Goal: Task Accomplishment & Management: Manage account settings

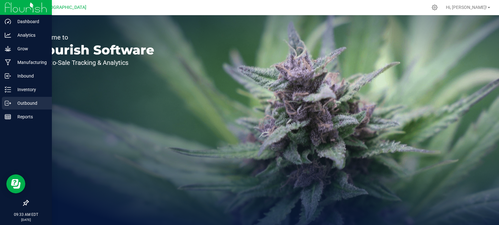
click at [10, 102] on div "Outbound" at bounding box center [27, 103] width 50 height 13
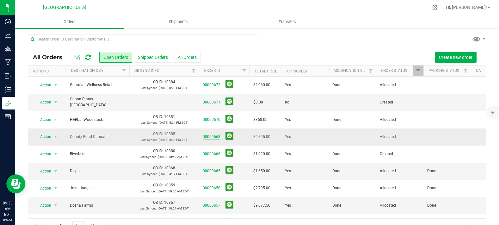
click at [207, 134] on link "00000668" at bounding box center [212, 137] width 18 height 6
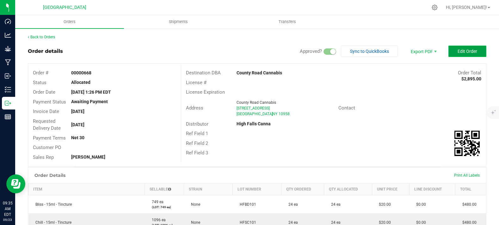
click at [450, 50] on button "Edit Order" at bounding box center [468, 51] width 38 height 11
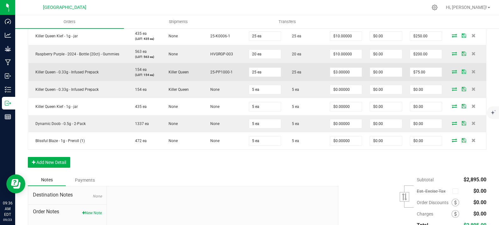
scroll to position [281, 0]
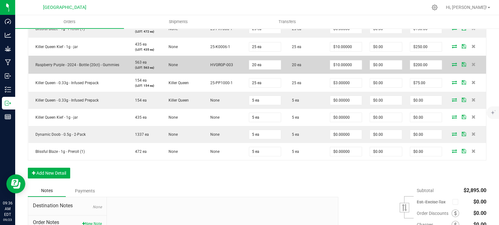
click at [351, 74] on td "$10.00000" at bounding box center [346, 65] width 40 height 18
click at [352, 69] on input "10" at bounding box center [346, 64] width 32 height 9
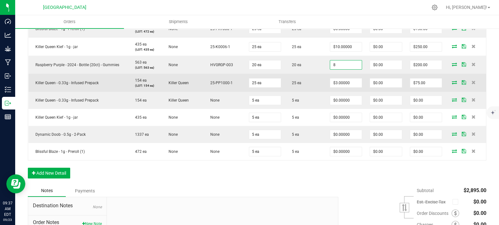
type input "$8.00000"
type input "$160.00"
click at [300, 92] on td "25 ea" at bounding box center [305, 83] width 41 height 18
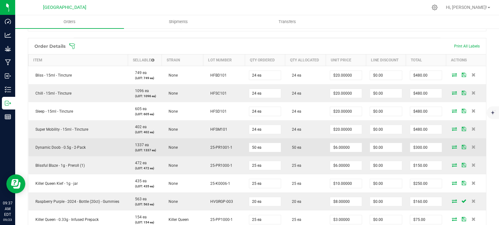
scroll to position [4, 0]
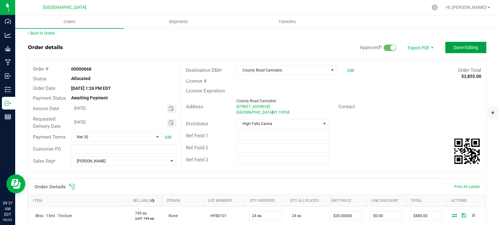
click at [463, 45] on span "Done Editing" at bounding box center [466, 47] width 25 height 5
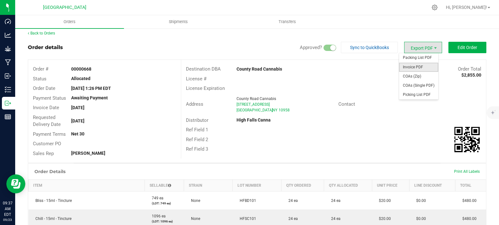
click at [424, 66] on span "Invoice PDF" at bounding box center [418, 67] width 39 height 9
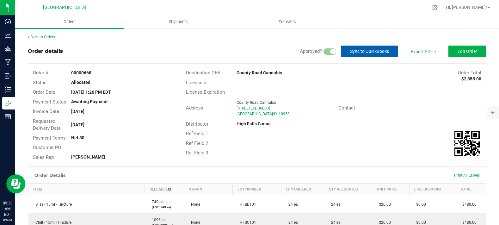
click at [376, 53] on span "Sync to QuickBooks" at bounding box center [369, 51] width 39 height 5
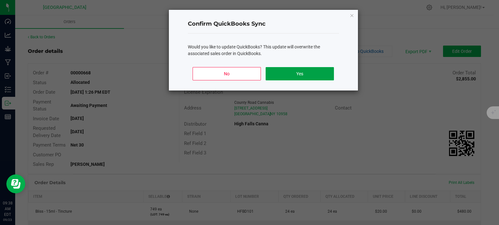
click at [287, 78] on button "Yes" at bounding box center [300, 73] width 68 height 13
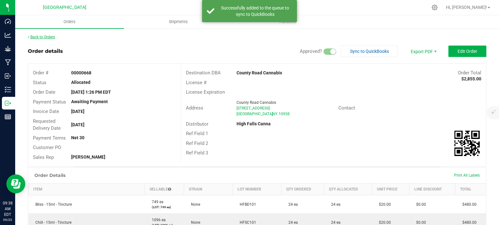
click at [42, 39] on link "Back to Orders" at bounding box center [41, 37] width 27 height 4
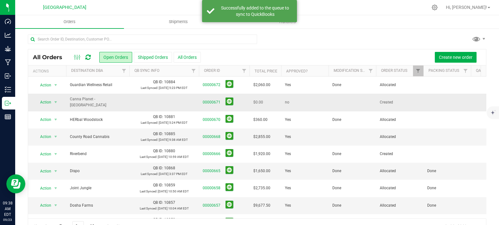
click at [337, 99] on td at bounding box center [352, 102] width 47 height 17
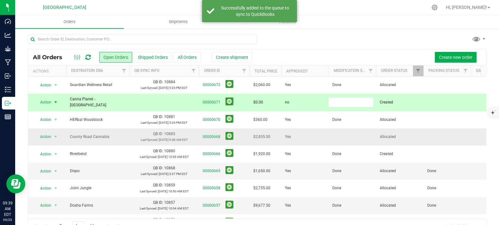
click at [334, 133] on td at bounding box center [352, 136] width 47 height 17
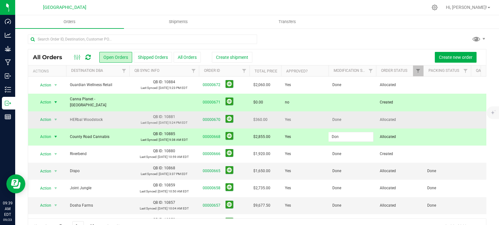
type input "Done"
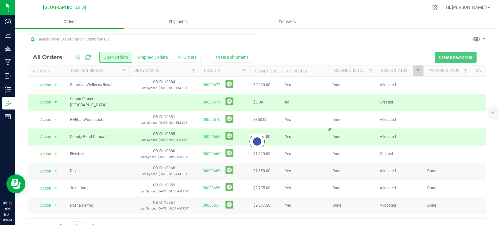
click at [400, 131] on div "Loading... All Orders Open Orders Shipped Orders All Orders Create shipment Cre…" at bounding box center [257, 141] width 459 height 185
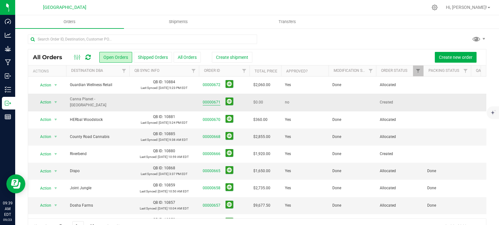
click at [210, 100] on link "00000671" at bounding box center [212, 102] width 18 height 6
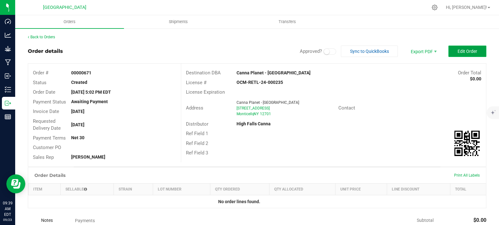
click at [462, 52] on span "Edit Order" at bounding box center [468, 51] width 20 height 5
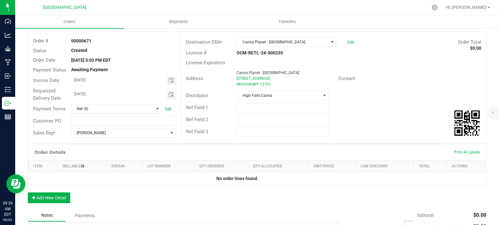
scroll to position [70, 0]
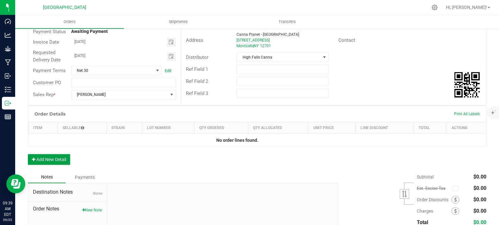
click at [49, 165] on button "Add New Detail" at bounding box center [49, 159] width 42 height 11
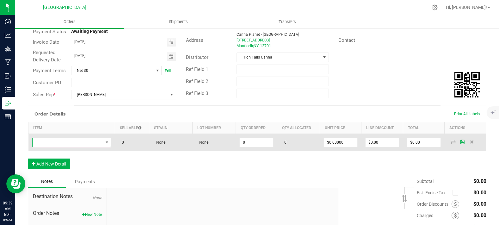
click at [68, 147] on span "NO DATA FOUND" at bounding box center [68, 142] width 71 height 9
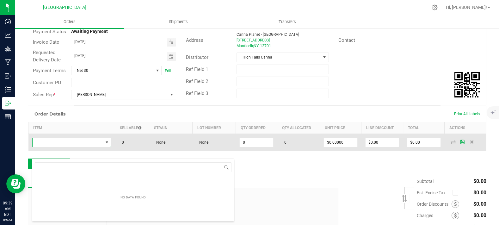
scroll to position [9, 77]
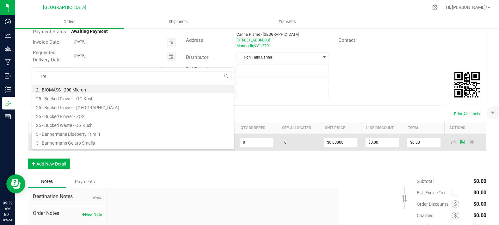
type input "lime"
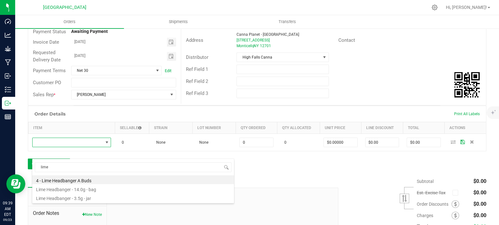
click at [87, 191] on li "Lime Headbanger - 14.0g - bag" at bounding box center [133, 188] width 202 height 9
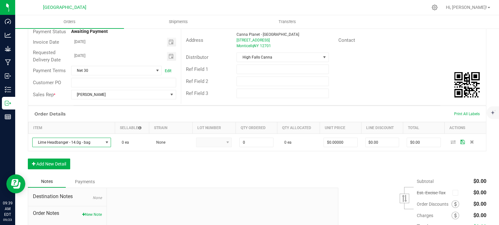
type input "0 ea"
type input "$50.00000"
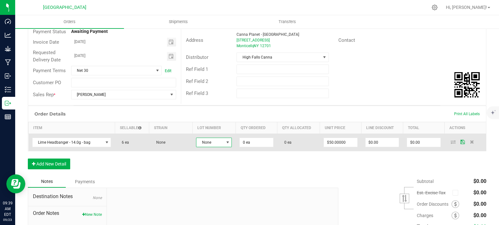
click at [204, 147] on span "None" at bounding box center [209, 142] width 27 height 9
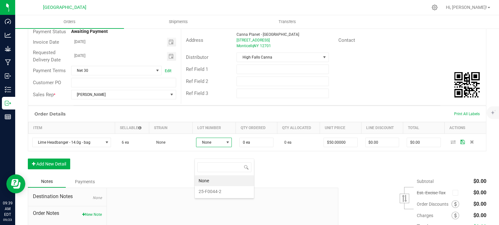
scroll to position [9, 35]
click at [218, 189] on li "25-F0044-2" at bounding box center [224, 191] width 59 height 11
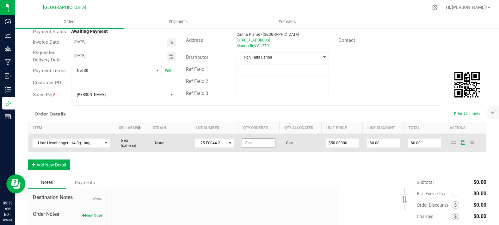
drag, startPoint x: 248, startPoint y: 160, endPoint x: 256, endPoint y: 157, distance: 9.0
click at [248, 152] on td "0 ea" at bounding box center [258, 143] width 41 height 18
click at [258, 147] on input "0" at bounding box center [258, 143] width 33 height 9
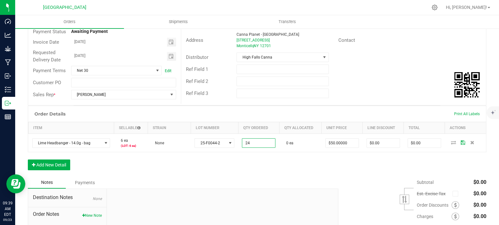
type input "24 ea"
type input "$1,200.00"
click at [298, 177] on div "Order Details Print All Labels Item Sellable Strain Lot Number Qty Ordered Qty …" at bounding box center [257, 141] width 459 height 71
click at [40, 170] on button "Add New Detail" at bounding box center [49, 164] width 42 height 11
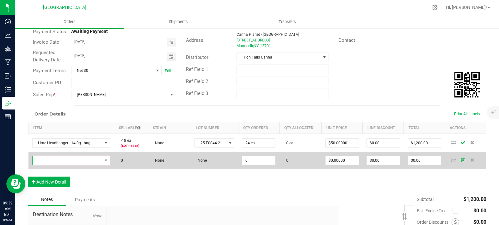
click at [57, 165] on span "NO DATA FOUND" at bounding box center [68, 160] width 70 height 9
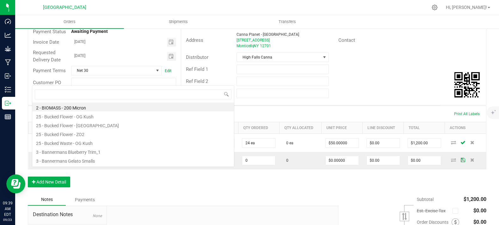
scroll to position [9, 76]
type input "lime"
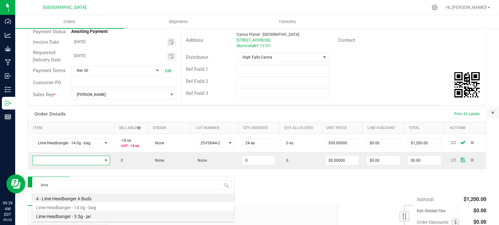
click at [86, 214] on li "Lime Headbanger - 3.5g - jar" at bounding box center [133, 215] width 202 height 9
type input "0 ea"
type input "$15.00000"
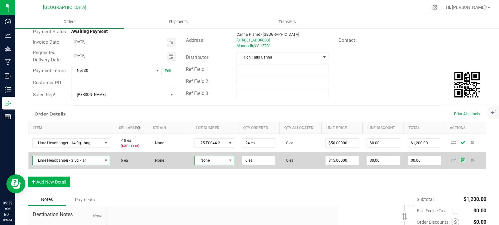
click at [210, 165] on span "None" at bounding box center [215, 160] width 40 height 9
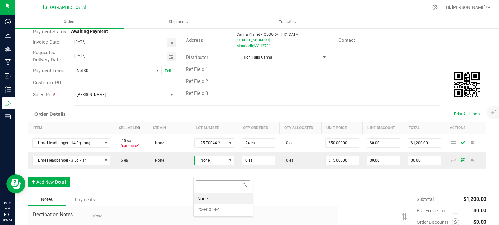
scroll to position [9, 39]
click at [215, 209] on li "25-F0044-1" at bounding box center [223, 209] width 59 height 11
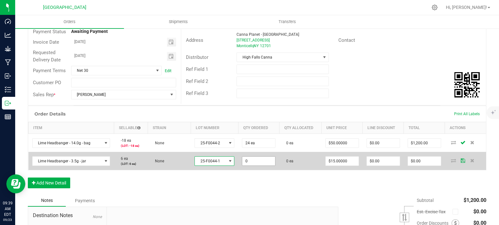
click at [268, 165] on input "0" at bounding box center [258, 161] width 33 height 9
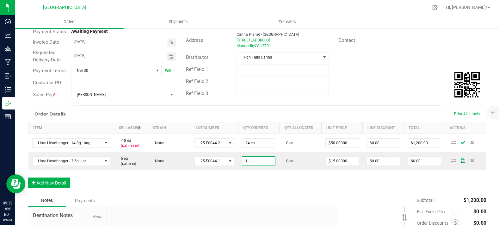
type input "1 ea"
type input "$15.00"
click at [304, 192] on div "Order Details Print All Labels Item Sellable Strain Lot Number Qty Ordered Qty …" at bounding box center [257, 150] width 459 height 89
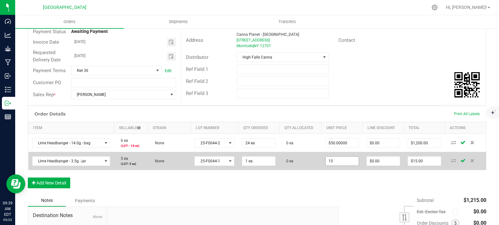
click at [333, 165] on input "15" at bounding box center [342, 161] width 33 height 9
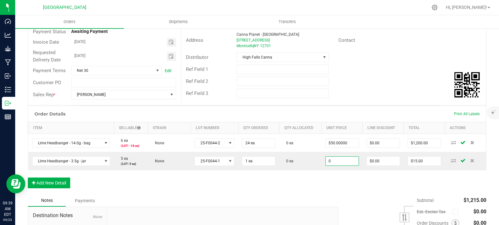
type input "$0.00000"
type input "$0.00"
click at [315, 184] on div "Order Details Print All Labels Item Sellable Strain Lot Number Qty Ordered Qty …" at bounding box center [257, 150] width 459 height 89
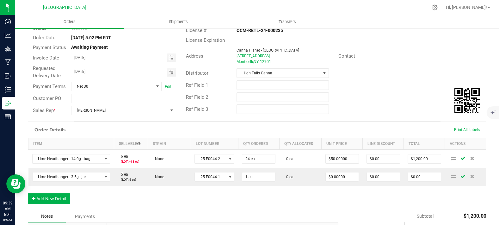
scroll to position [70, 0]
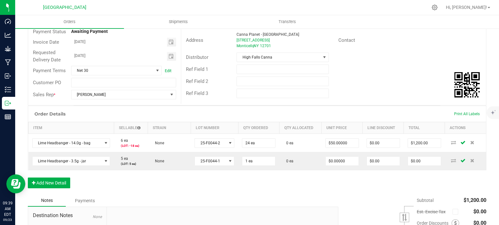
click at [370, 85] on div "Ref Field 2" at bounding box center [333, 81] width 305 height 12
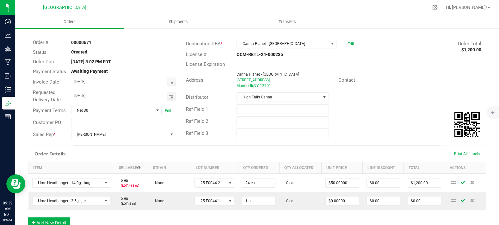
scroll to position [0, 0]
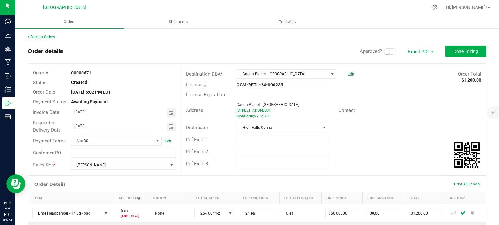
click at [387, 51] on span at bounding box center [390, 51] width 13 height 6
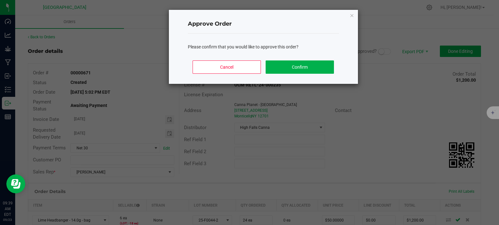
click at [313, 59] on div "Cancel Confirm" at bounding box center [263, 69] width 151 height 28
click at [311, 65] on button "Confirm" at bounding box center [300, 66] width 68 height 13
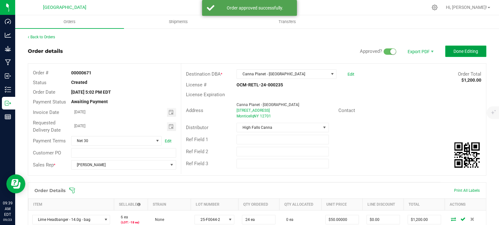
click at [461, 49] on span "Done Editing" at bounding box center [466, 51] width 25 height 5
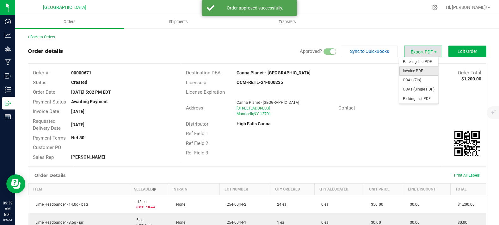
click at [422, 69] on span "Invoice PDF" at bounding box center [418, 70] width 39 height 9
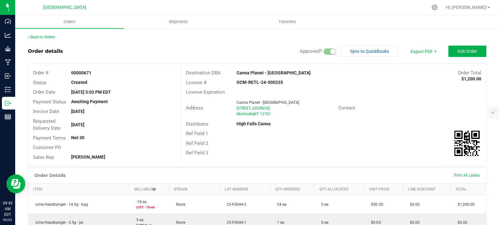
click at [251, 46] on div "Order details Approved? Sync to QuickBooks Export PDF Edit Order" at bounding box center [257, 51] width 459 height 11
click at [45, 35] on link "Back to Orders" at bounding box center [41, 37] width 27 height 4
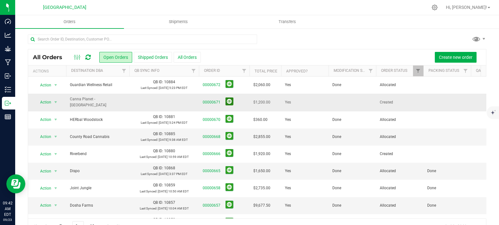
click at [230, 99] on button at bounding box center [230, 101] width 8 height 8
click at [339, 100] on td at bounding box center [352, 102] width 47 height 17
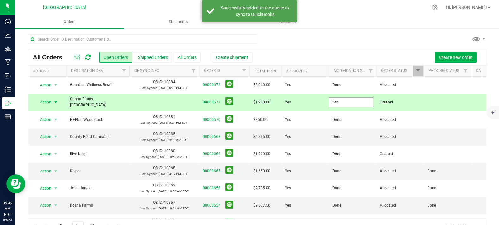
type input "Done"
click at [336, 33] on div "All Orders Open Orders Shipped Orders All Orders Create shipment Create new ord…" at bounding box center [257, 134] width 484 height 212
